Goal: Task Accomplishment & Management: Use online tool/utility

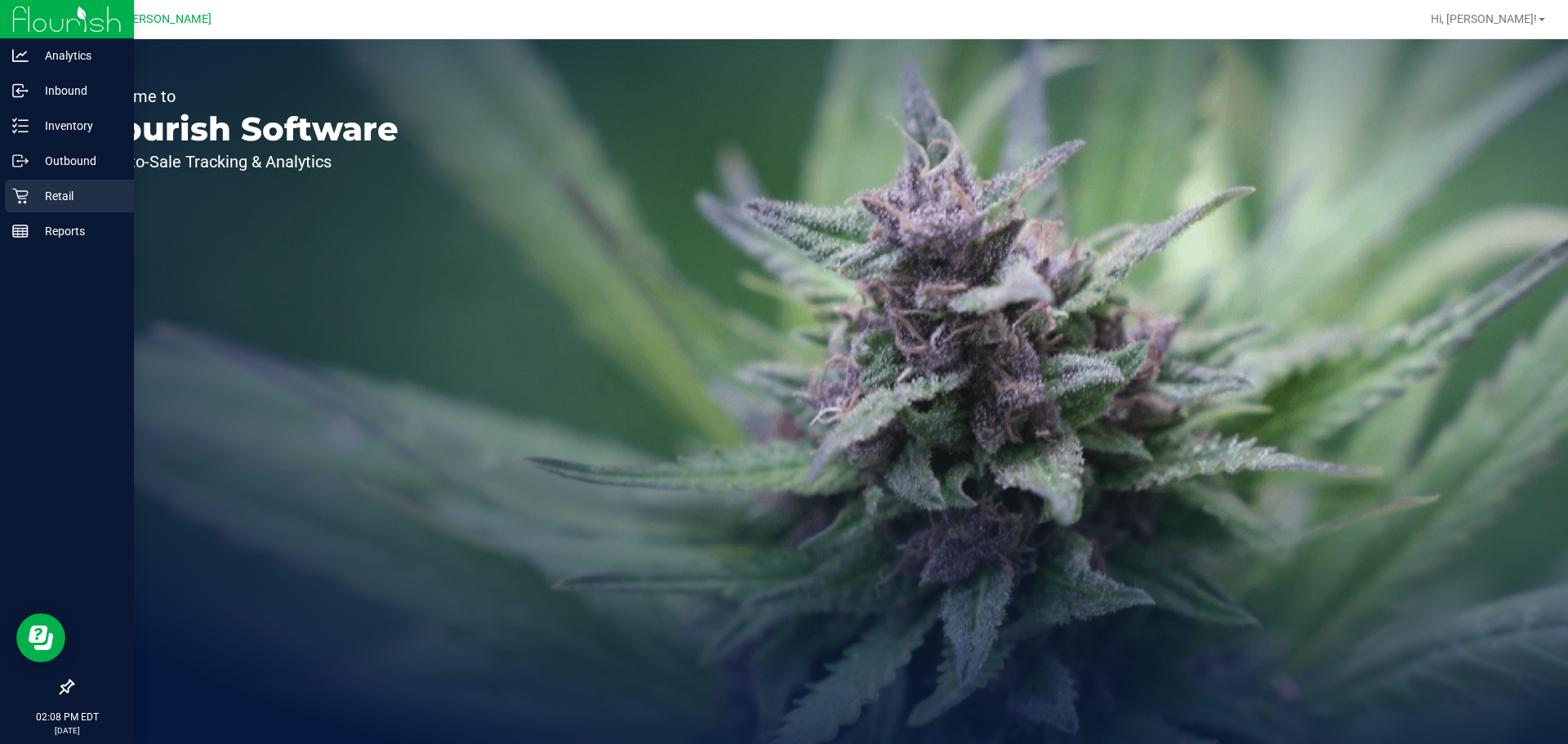
click at [63, 198] on p "Retail" at bounding box center [77, 196] width 98 height 20
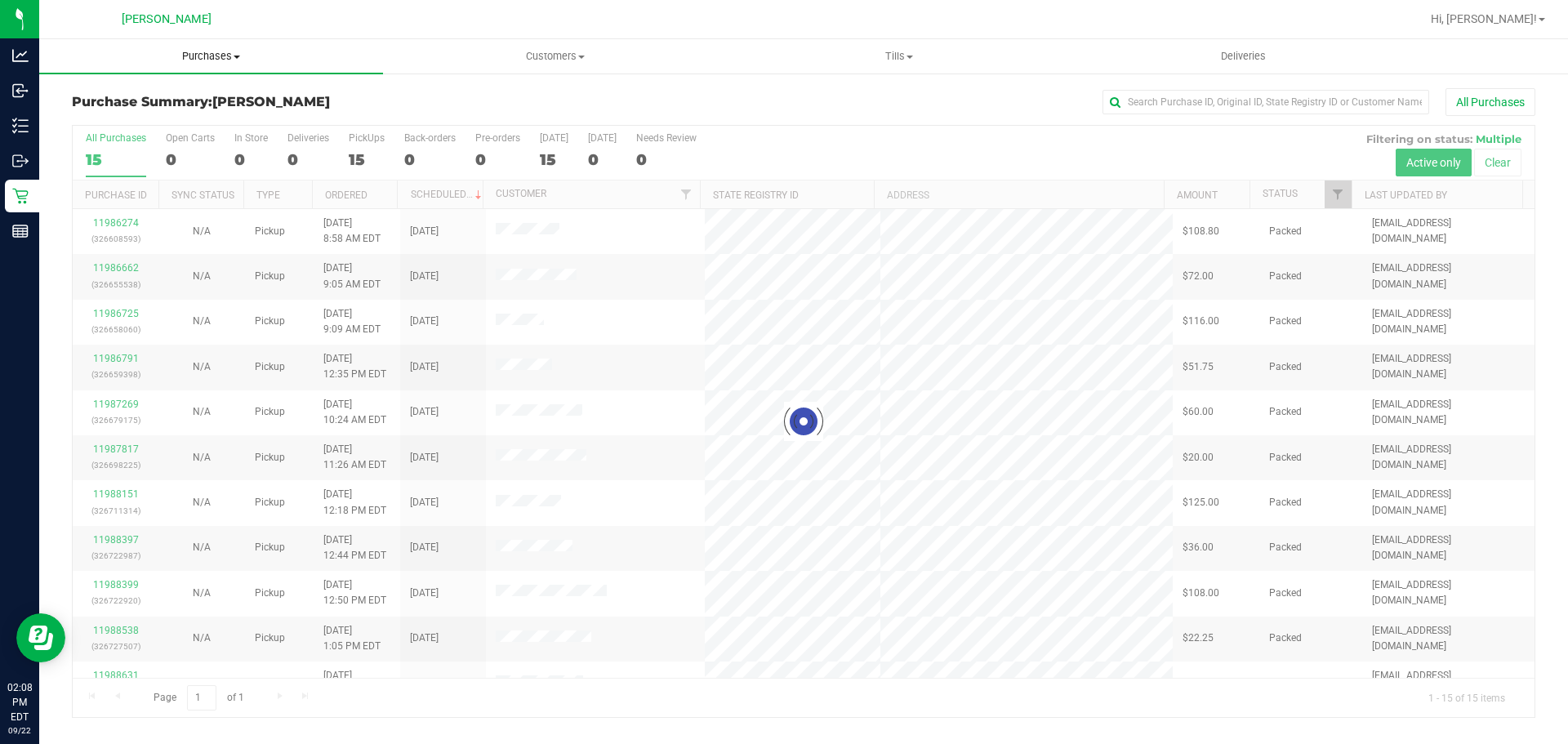
drag, startPoint x: 220, startPoint y: 54, endPoint x: 198, endPoint y: 87, distance: 39.7
click at [219, 54] on span "Purchases" at bounding box center [210, 57] width 344 height 15
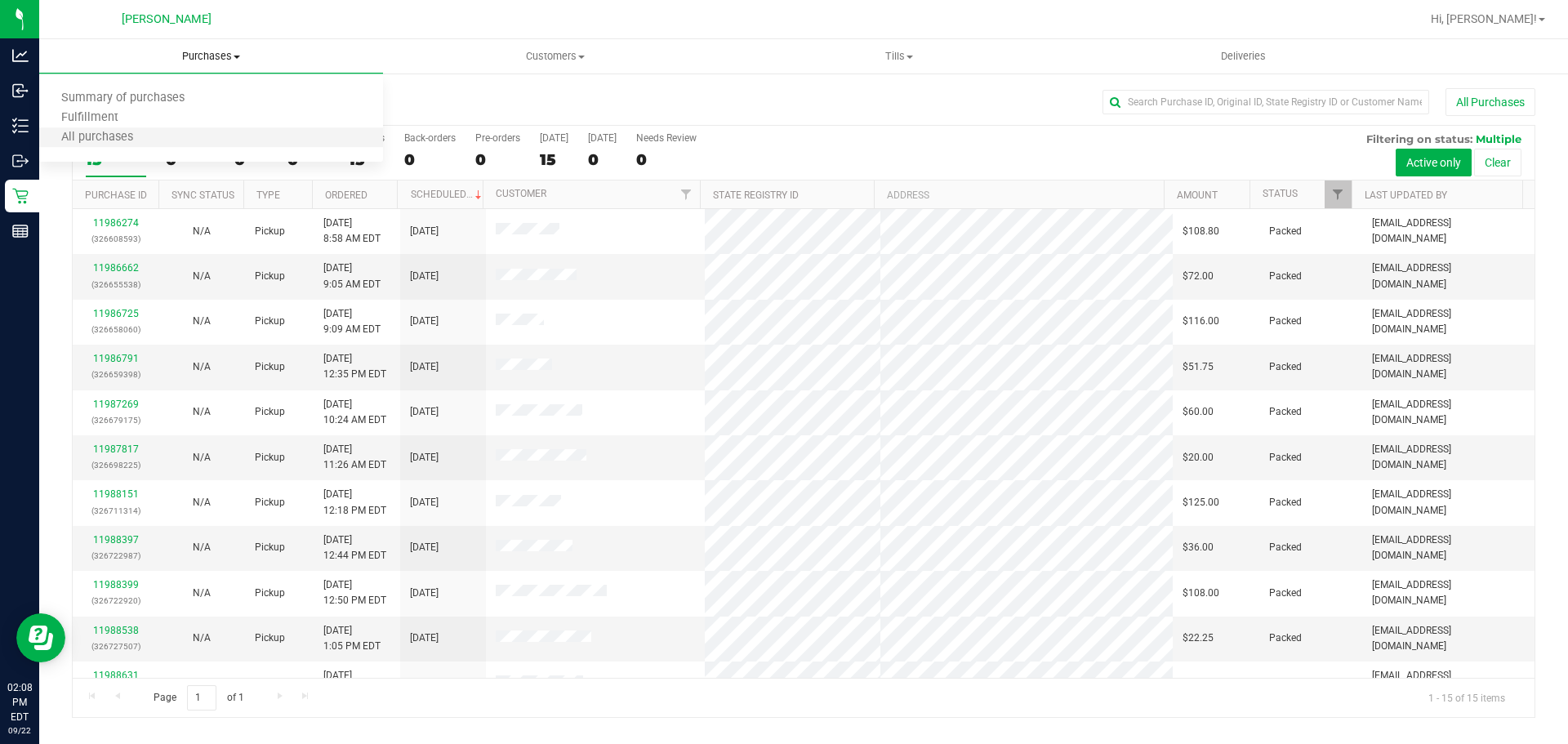
click at [171, 129] on li "All purchases" at bounding box center [210, 138] width 344 height 20
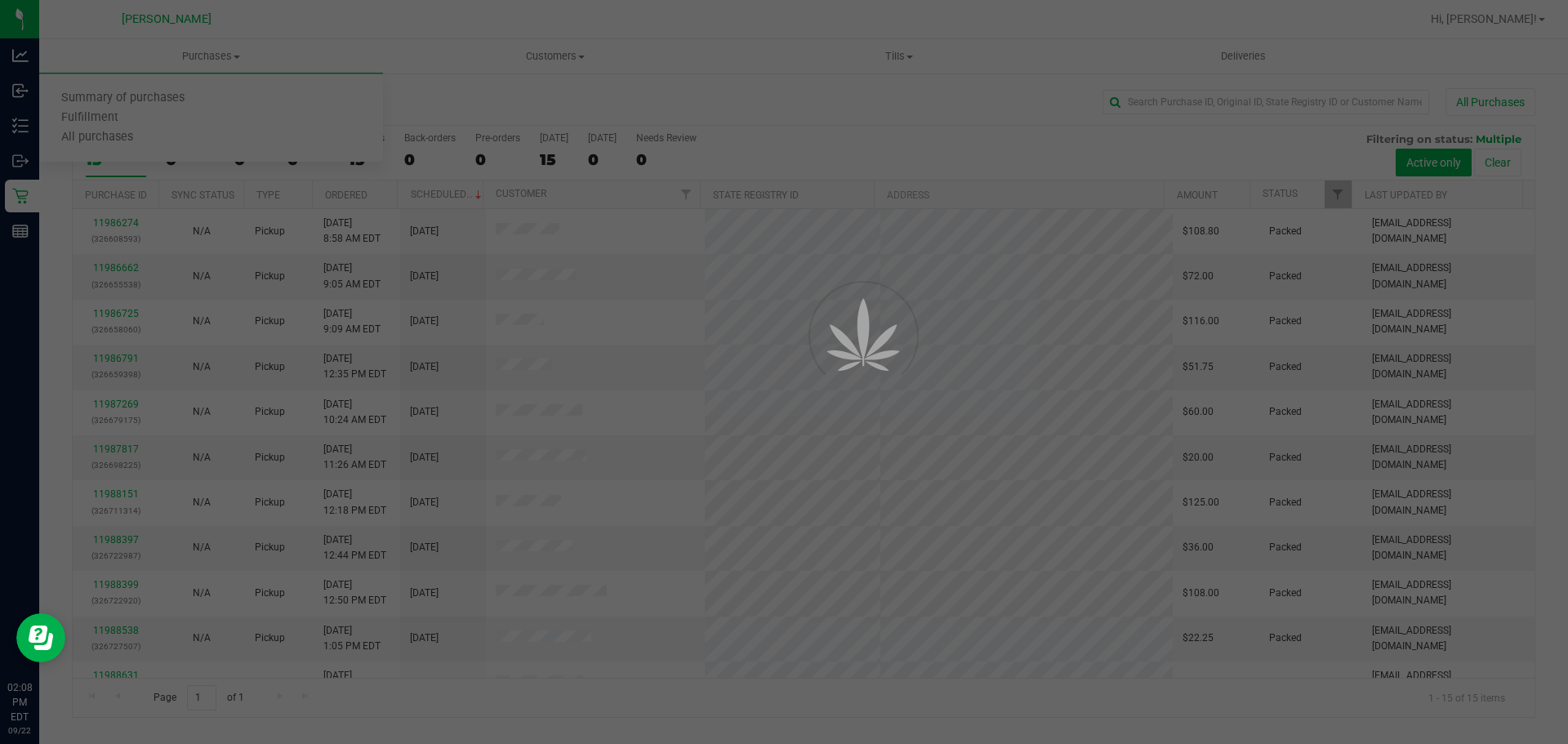
click at [226, 57] on div at bounding box center [784, 372] width 1568 height 744
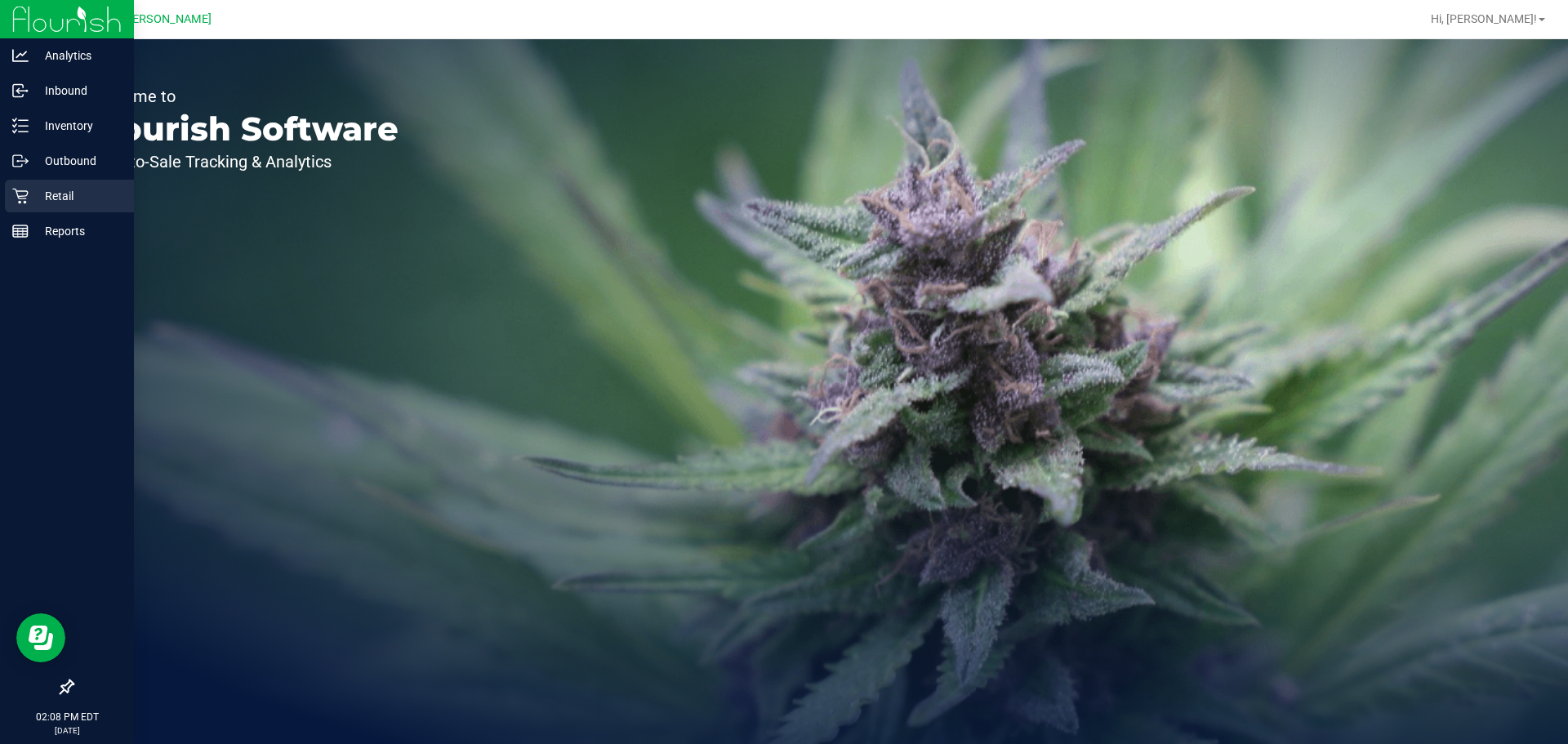
click at [40, 196] on p "Retail" at bounding box center [77, 196] width 98 height 20
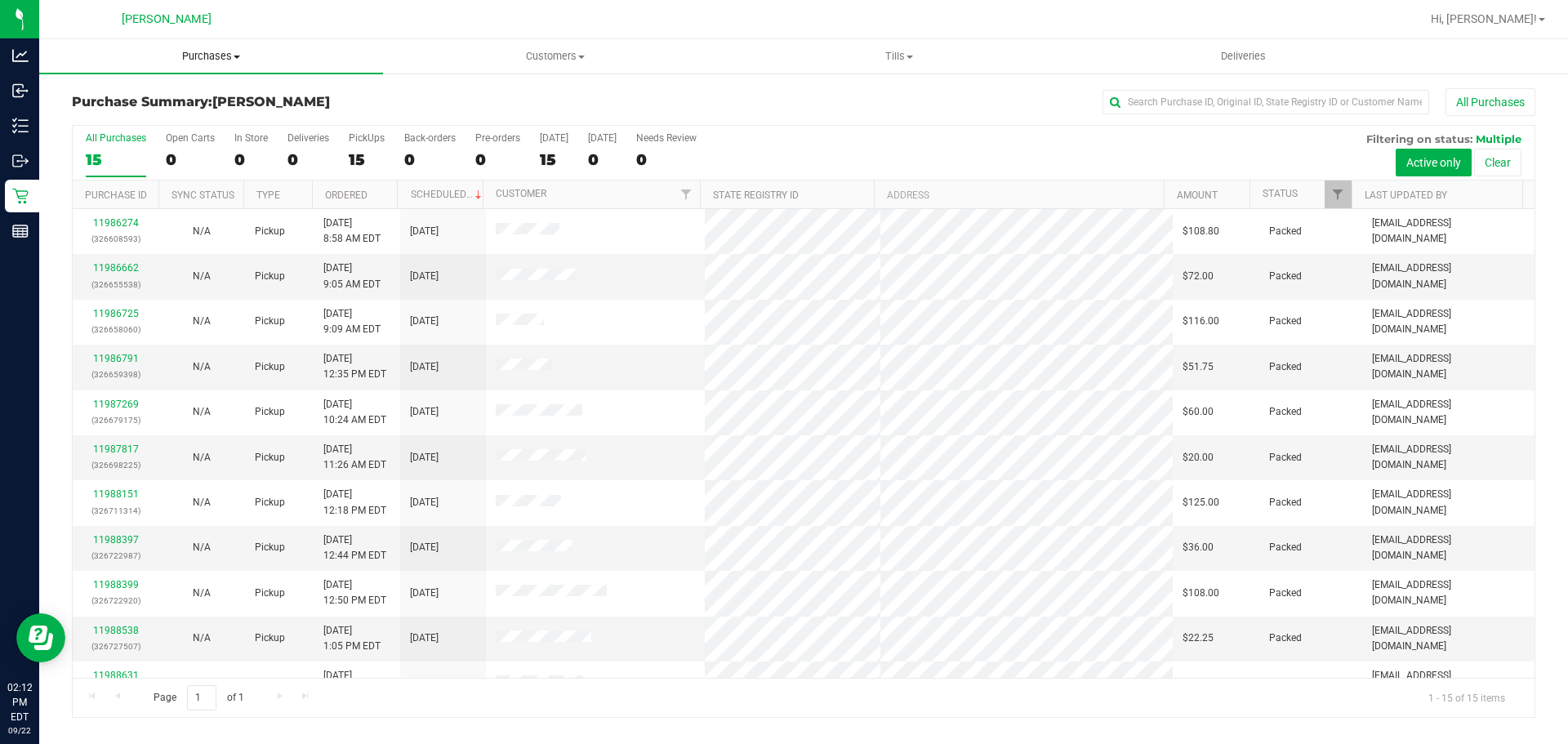
click at [229, 54] on span "Purchases" at bounding box center [210, 57] width 344 height 15
click at [194, 121] on li "Fulfillment" at bounding box center [210, 118] width 344 height 20
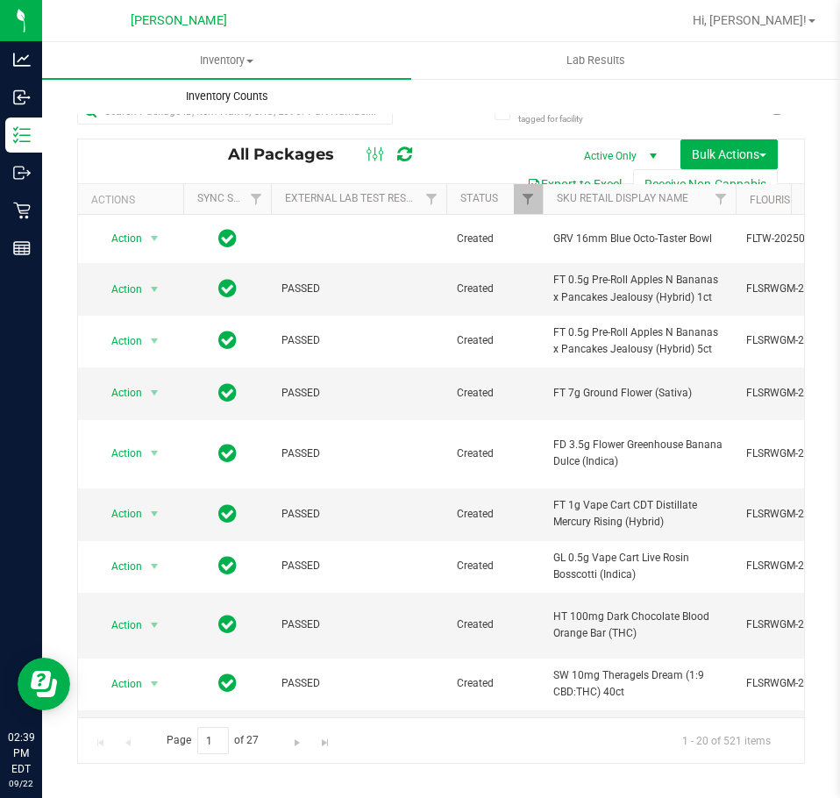
click at [339, 113] on uib-tab-heading "Inventory Counts" at bounding box center [226, 96] width 367 height 35
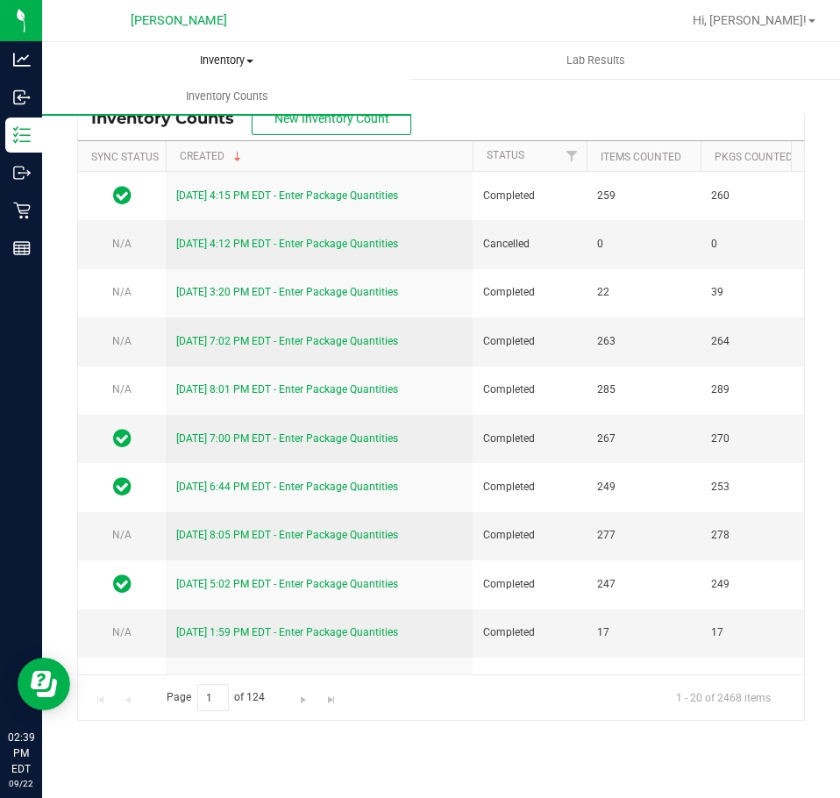
click at [247, 56] on span "Inventory" at bounding box center [226, 61] width 367 height 16
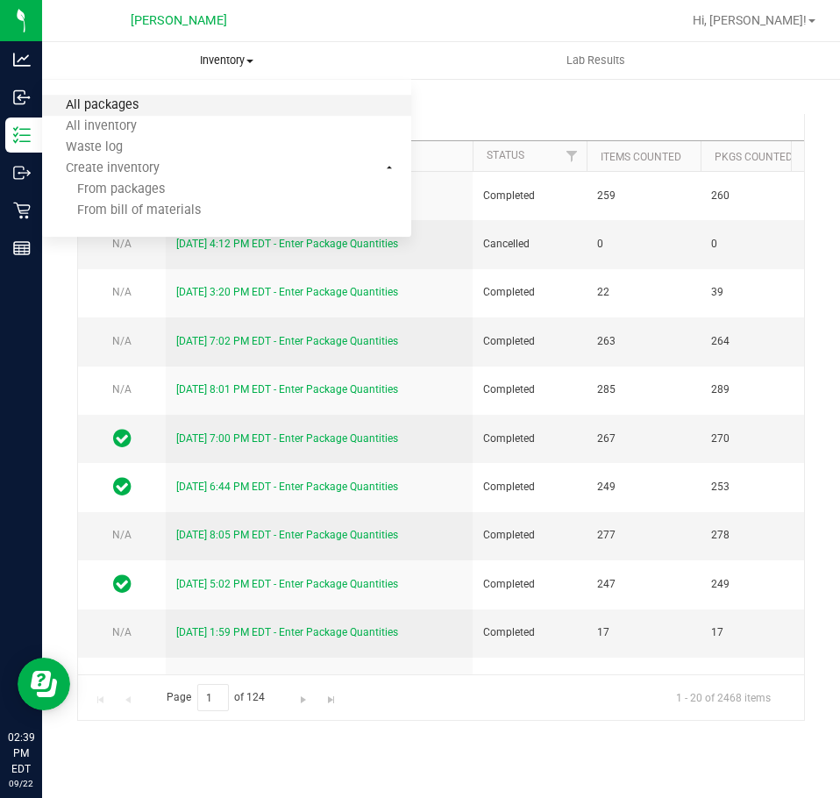
click at [131, 98] on span "All packages" at bounding box center [102, 105] width 120 height 15
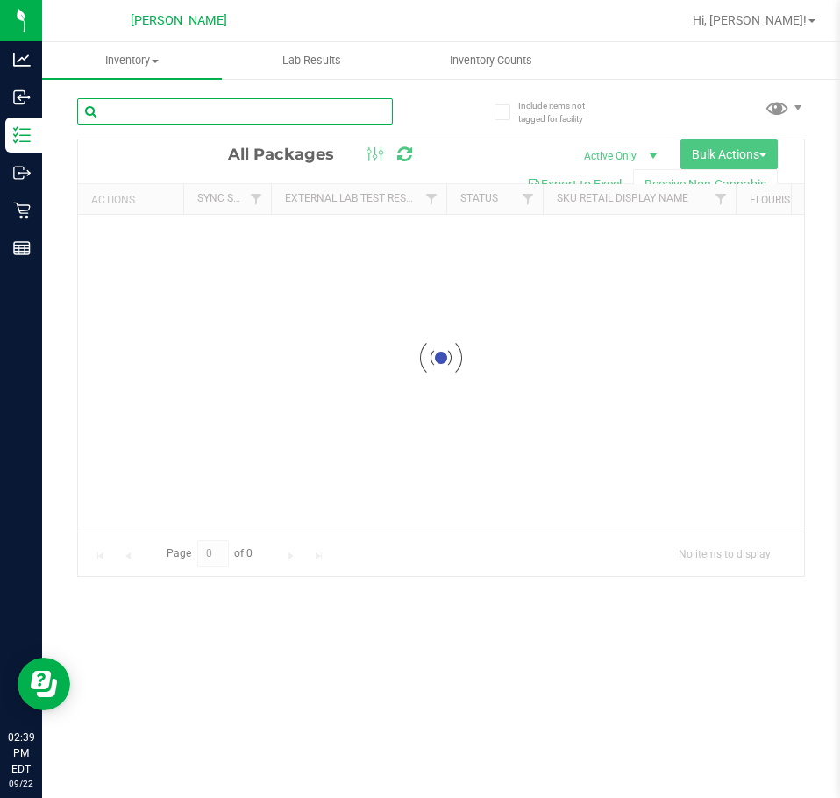
click at [195, 113] on input "text" at bounding box center [235, 111] width 316 height 26
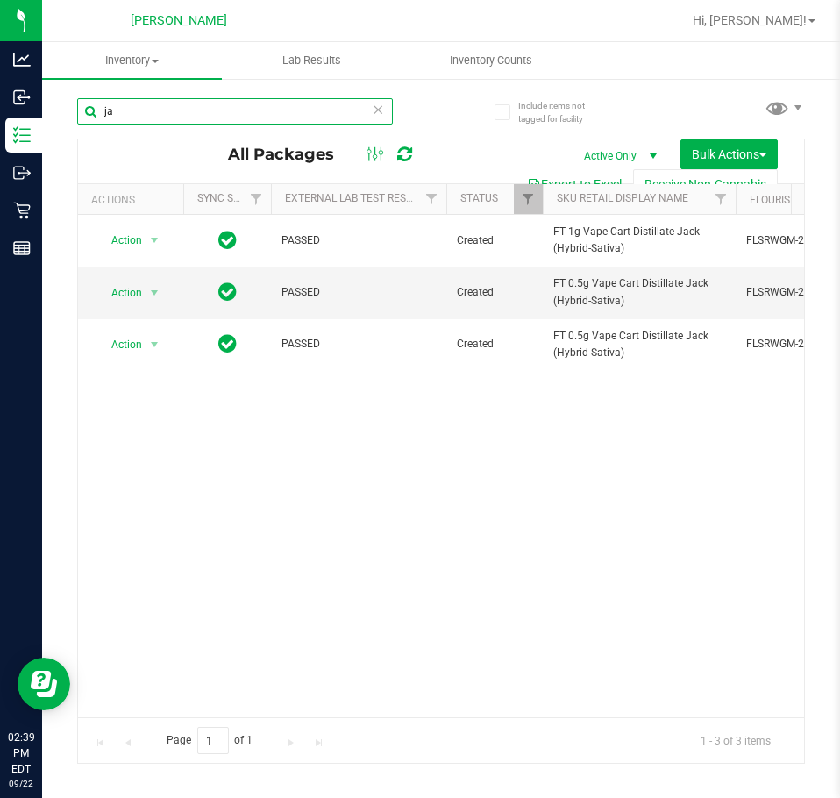
type input "j"
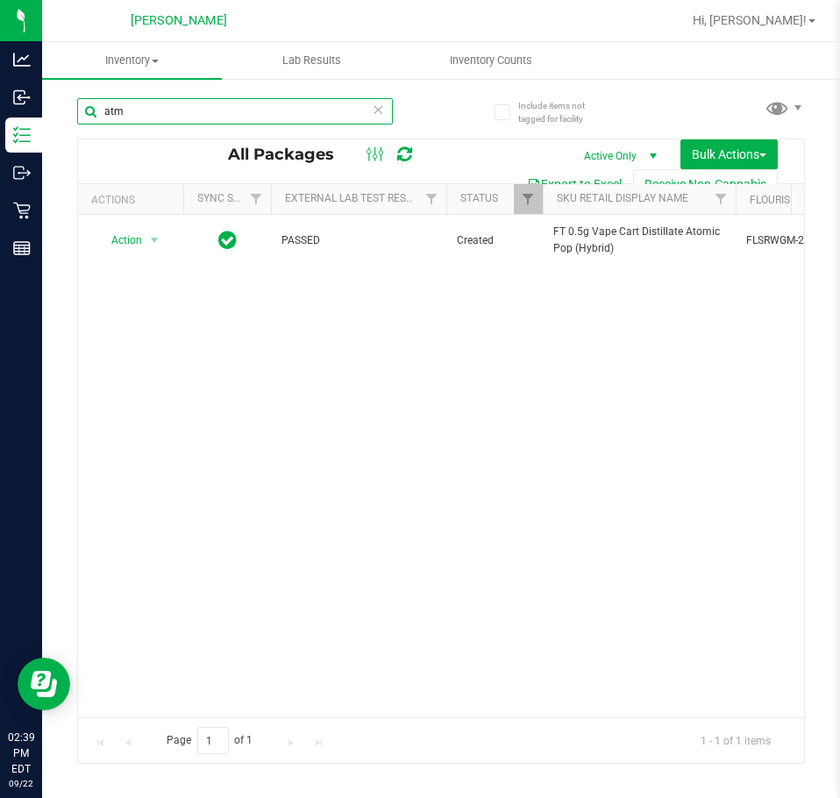
scroll to position [0, 289]
click at [254, 105] on input "atm" at bounding box center [235, 111] width 316 height 26
type input "a"
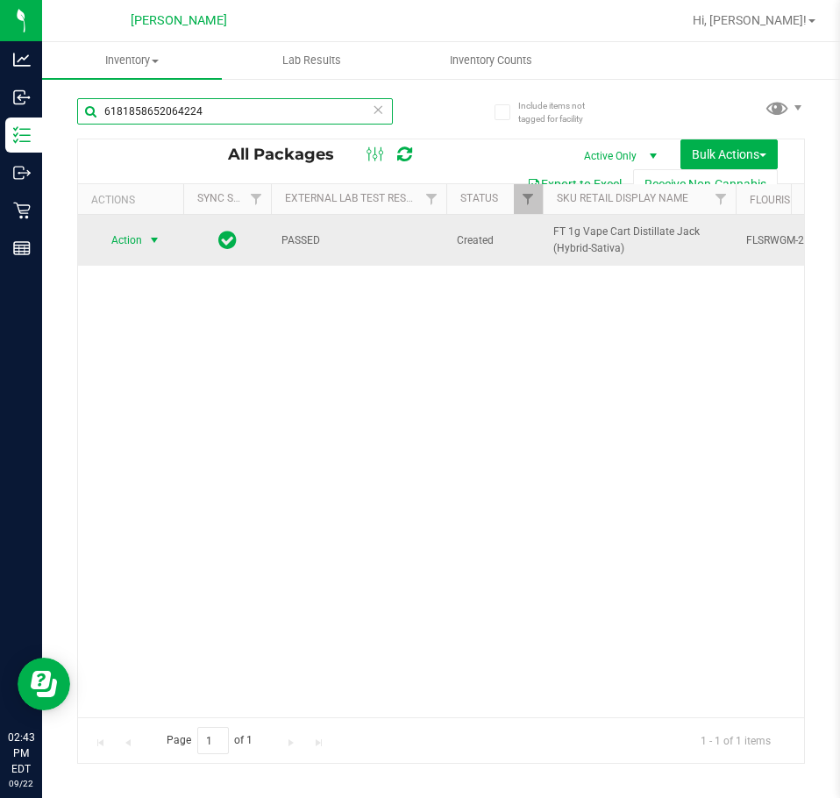
type input "6181858652064224"
click at [128, 246] on span "Action" at bounding box center [119, 240] width 47 height 25
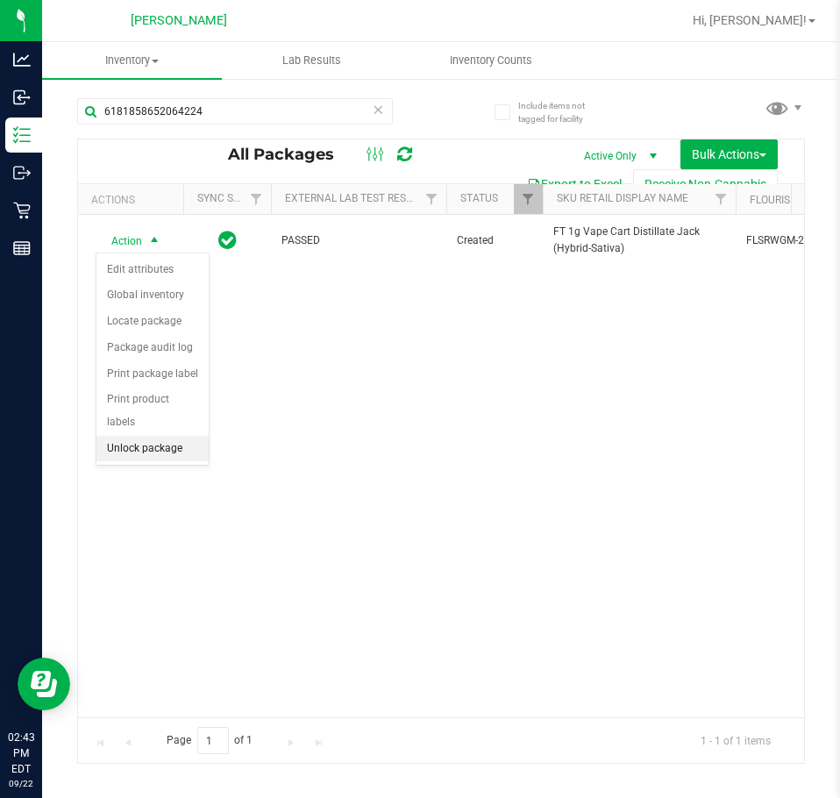
click at [130, 436] on li "Unlock package" at bounding box center [152, 449] width 112 height 26
